Goal: Task Accomplishment & Management: Complete application form

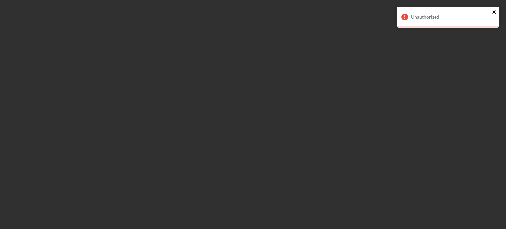
click at [494, 13] on icon "close" at bounding box center [494, 11] width 5 height 5
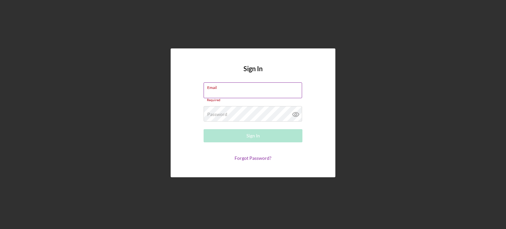
click at [228, 91] on div "Email Required" at bounding box center [252, 92] width 99 height 20
click at [232, 92] on input "Email" at bounding box center [252, 90] width 98 height 16
type input "[EMAIL_ADDRESS][DOMAIN_NAME]"
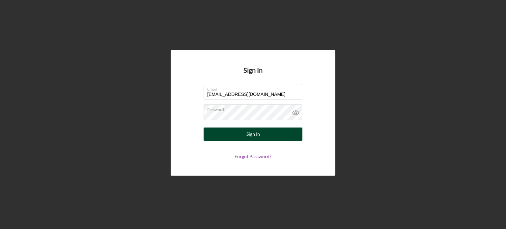
click at [262, 140] on button "Sign In" at bounding box center [252, 133] width 99 height 13
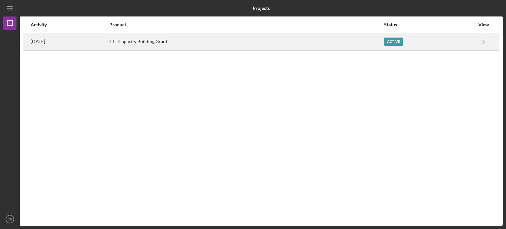
click at [399, 43] on div "Active" at bounding box center [393, 42] width 19 height 8
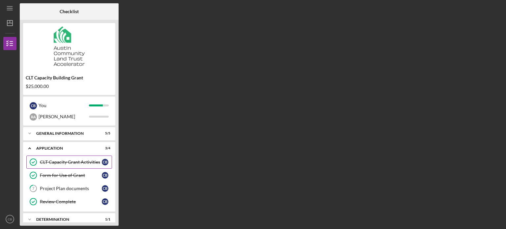
scroll to position [15, 0]
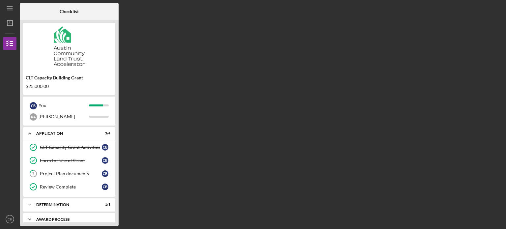
click at [71, 213] on div "Icon/Expander Award Process 0 / 3" at bounding box center [69, 219] width 92 height 13
click at [42, 213] on div "Icon/Expander Award Process 0 / 3" at bounding box center [69, 219] width 92 height 13
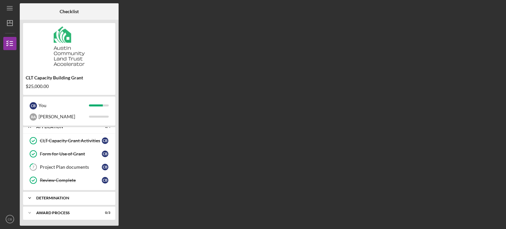
click at [30, 197] on icon "Icon/Expander" at bounding box center [29, 197] width 13 height 13
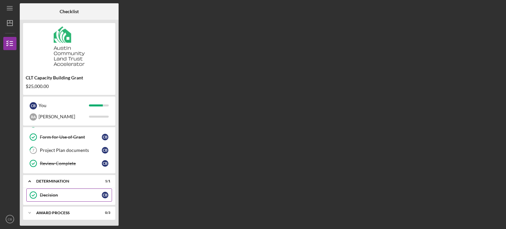
click at [53, 194] on div "Decision" at bounding box center [71, 194] width 62 height 5
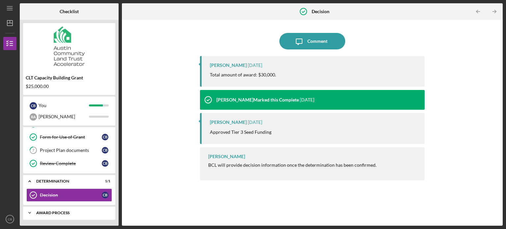
click at [54, 212] on div "Award Process" at bounding box center [71, 213] width 71 height 4
click at [55, 213] on div "Award Process" at bounding box center [71, 213] width 71 height 4
click at [79, 151] on div "Project Plan documents" at bounding box center [71, 150] width 62 height 5
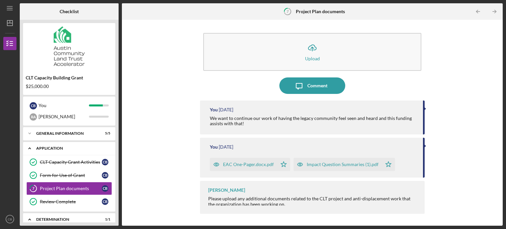
click at [45, 148] on div "Application" at bounding box center [71, 148] width 71 height 4
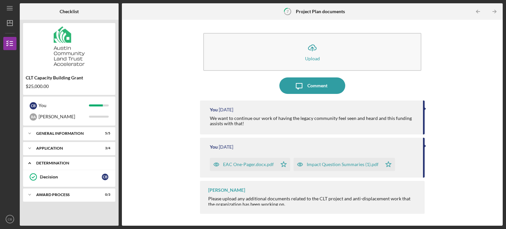
click at [55, 163] on div "Determination" at bounding box center [71, 163] width 71 height 4
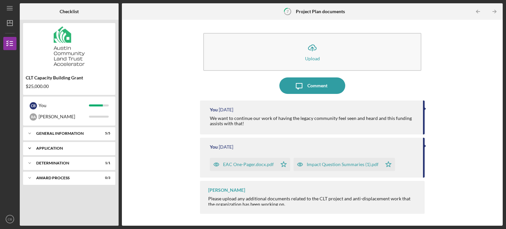
click at [58, 148] on div "Application" at bounding box center [71, 148] width 71 height 4
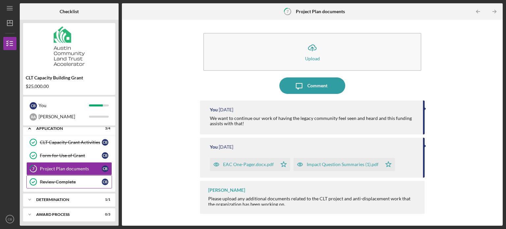
scroll to position [21, 0]
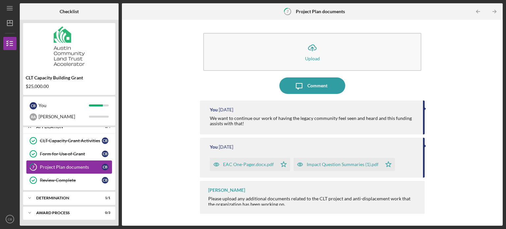
click at [61, 167] on div "Project Plan documents" at bounding box center [71, 166] width 62 height 5
click at [496, 10] on icon "Icon/Table Pagination Arrow" at bounding box center [494, 11] width 15 height 15
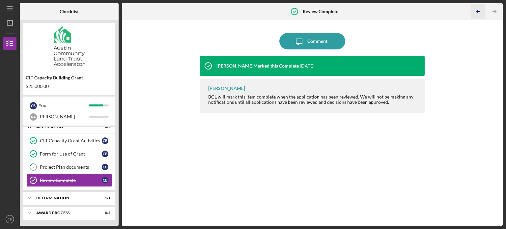
click at [476, 11] on g "button" at bounding box center [478, 11] width 4 height 3
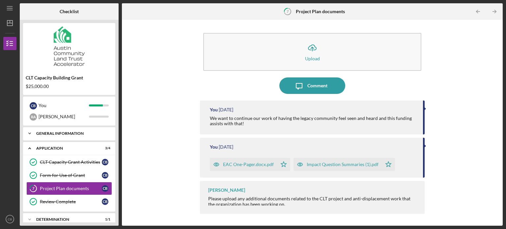
click at [33, 133] on icon "Icon/Expander" at bounding box center [29, 133] width 13 height 13
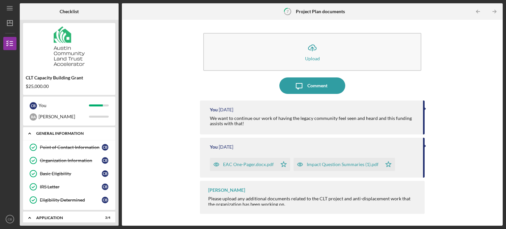
click at [29, 132] on icon "Icon/Expander" at bounding box center [29, 133] width 13 height 13
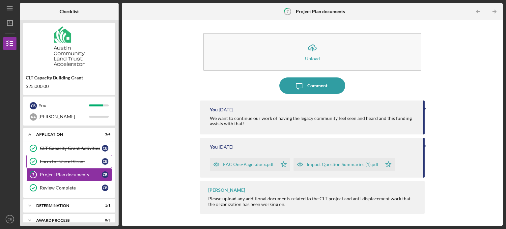
scroll to position [21, 0]
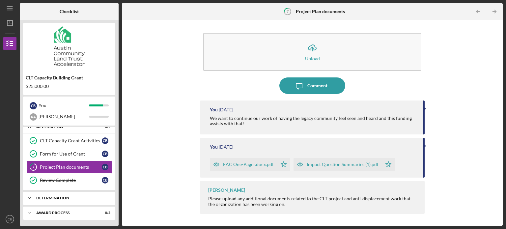
click at [29, 197] on polyline at bounding box center [30, 197] width 2 height 1
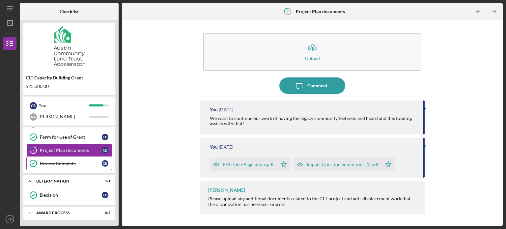
click at [28, 179] on icon "Icon/Expander" at bounding box center [29, 180] width 13 height 13
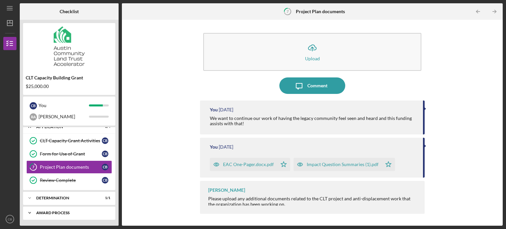
click at [30, 208] on icon "Icon/Expander" at bounding box center [29, 212] width 13 height 13
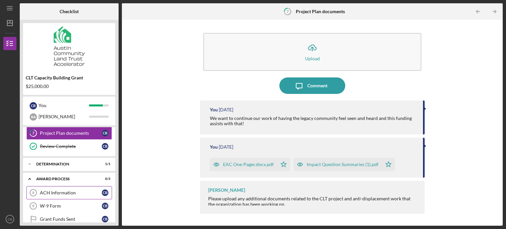
scroll to position [64, 0]
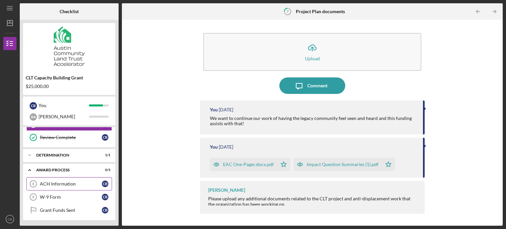
click at [61, 182] on div "ACH Information" at bounding box center [71, 183] width 62 height 5
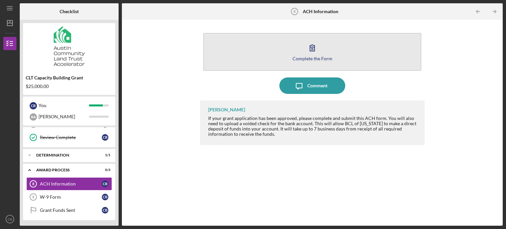
click at [317, 50] on icon "button" at bounding box center [312, 48] width 16 height 16
click at [322, 48] on button "Complete the Form Form" at bounding box center [312, 52] width 218 height 38
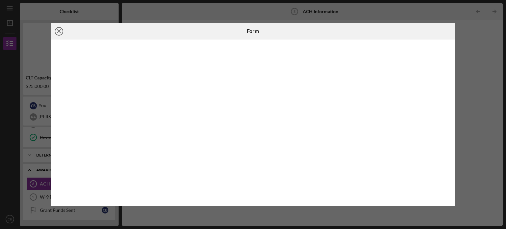
click at [58, 29] on icon "Icon/Close" at bounding box center [59, 31] width 16 height 16
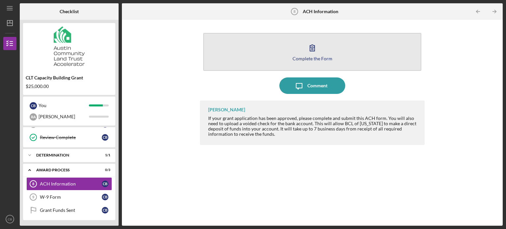
click at [313, 53] on icon "button" at bounding box center [312, 48] width 16 height 16
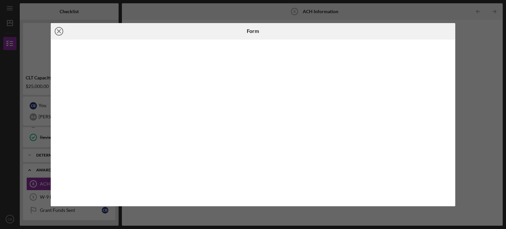
click at [57, 33] on line at bounding box center [58, 31] width 3 height 3
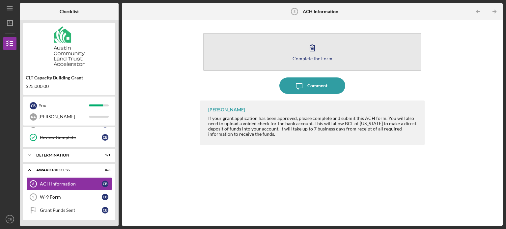
click at [322, 48] on button "Complete the Form Form" at bounding box center [312, 52] width 218 height 38
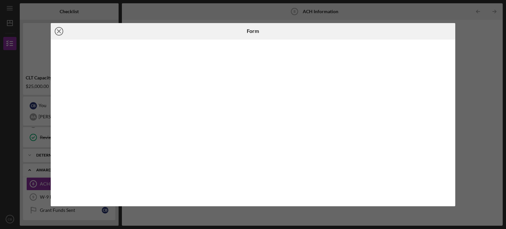
click at [57, 29] on icon "Icon/Close" at bounding box center [59, 31] width 16 height 16
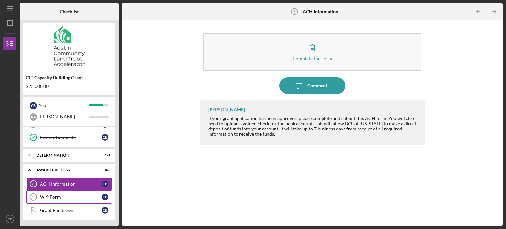
click at [80, 198] on div "W-9 Form" at bounding box center [71, 196] width 62 height 5
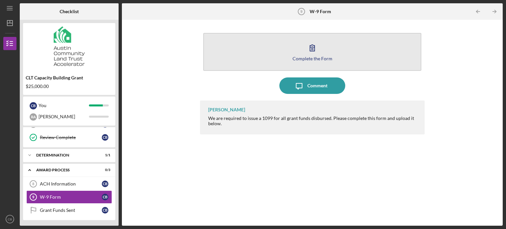
click at [313, 52] on icon "button" at bounding box center [312, 48] width 16 height 16
